Goal: Task Accomplishment & Management: Use online tool/utility

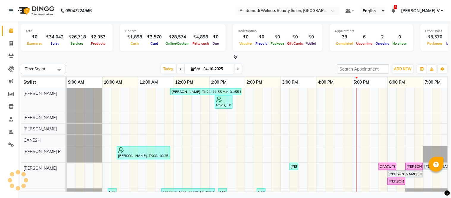
scroll to position [8, 0]
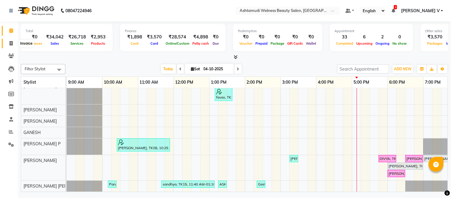
drag, startPoint x: 12, startPoint y: 41, endPoint x: 12, endPoint y: 36, distance: 4.5
click at [12, 41] on icon at bounding box center [11, 43] width 3 height 4
select select "service"
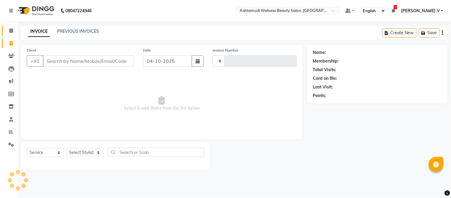
type input "9049"
select select "4529"
click at [12, 32] on icon at bounding box center [11, 30] width 4 height 4
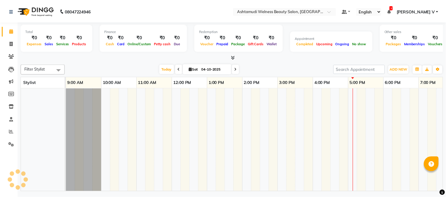
scroll to position [8, 0]
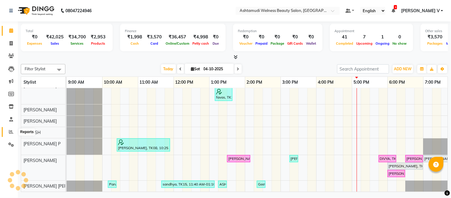
click at [13, 133] on span at bounding box center [11, 131] width 10 height 7
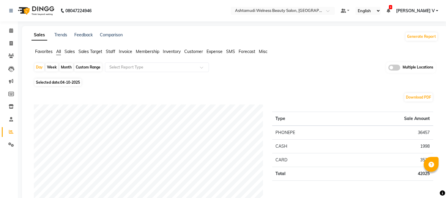
click at [399, 67] on span at bounding box center [395, 68] width 12 height 6
click at [389, 68] on input "checkbox" at bounding box center [389, 68] width 0 height 0
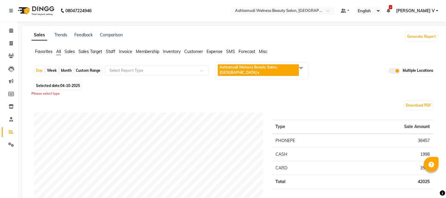
click at [285, 69] on span "Ashtamudi Welness Beauty Salon, [GEOGRAPHIC_DATA] x" at bounding box center [258, 70] width 81 height 12
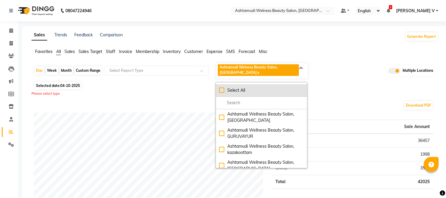
click at [263, 92] on div "Select All" at bounding box center [261, 90] width 85 height 6
checkbox input "true"
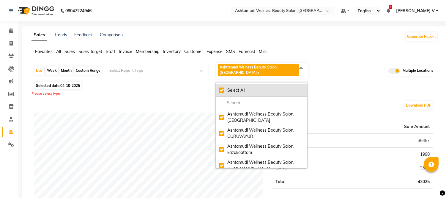
checkbox input "true"
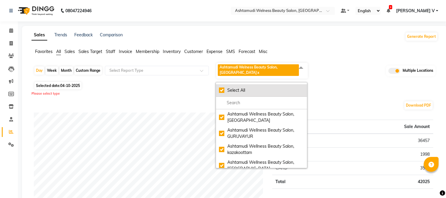
checkbox input "true"
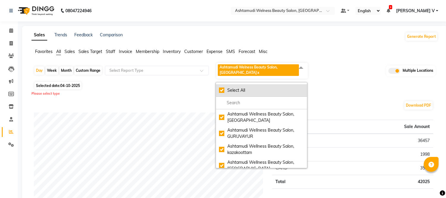
checkbox input "true"
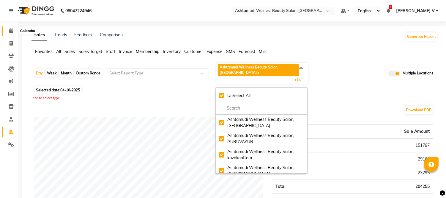
click at [12, 30] on icon at bounding box center [11, 30] width 4 height 4
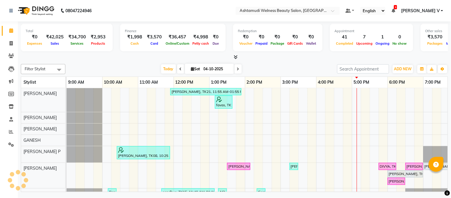
scroll to position [8, 0]
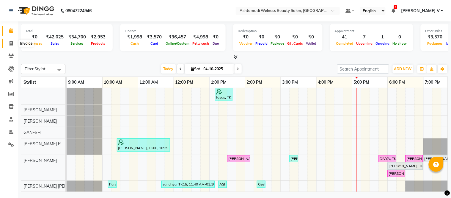
click at [10, 43] on icon at bounding box center [11, 43] width 3 height 4
select select "4529"
select select "service"
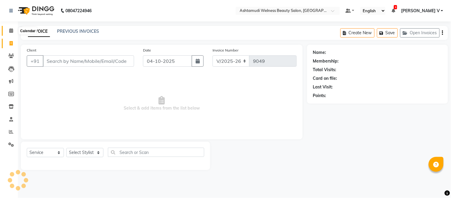
click at [12, 30] on icon at bounding box center [11, 30] width 4 height 4
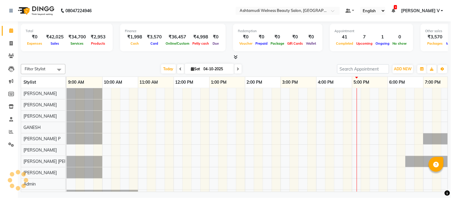
scroll to position [8, 0]
